Goal: Task Accomplishment & Management: Manage account settings

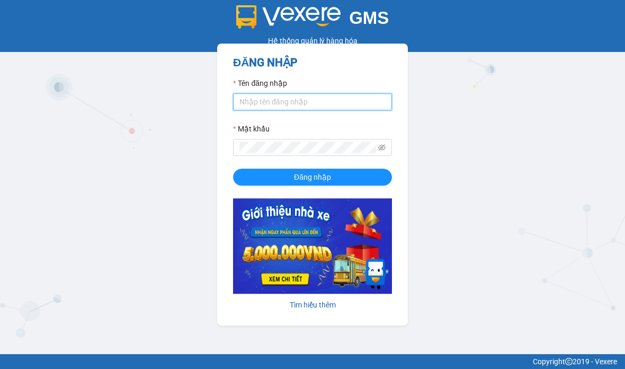
click at [358, 104] on input "Tên đăng nhập" at bounding box center [312, 101] width 159 height 17
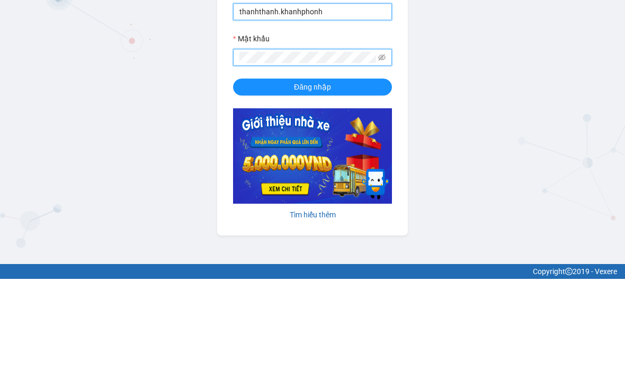
click at [356, 93] on input "thanhthanh.khanhphonh" at bounding box center [312, 101] width 159 height 17
type input "thanhthanh.khanhphong"
click at [260, 168] on button "Đăng nhập" at bounding box center [312, 176] width 159 height 17
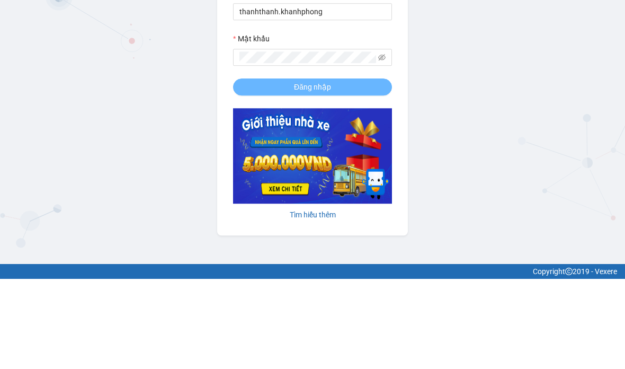
scroll to position [42, 0]
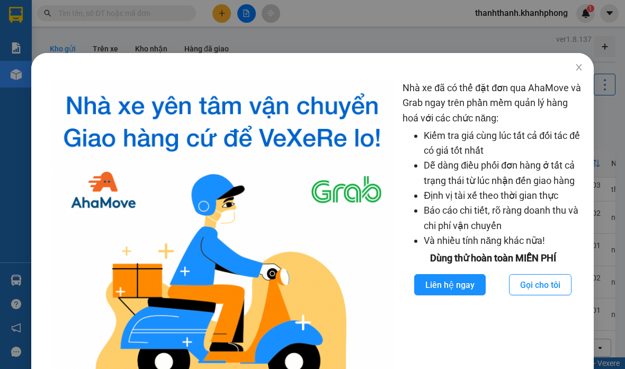
click at [565, 70] on span "Close" at bounding box center [579, 68] width 30 height 30
